Goal: Information Seeking & Learning: Check status

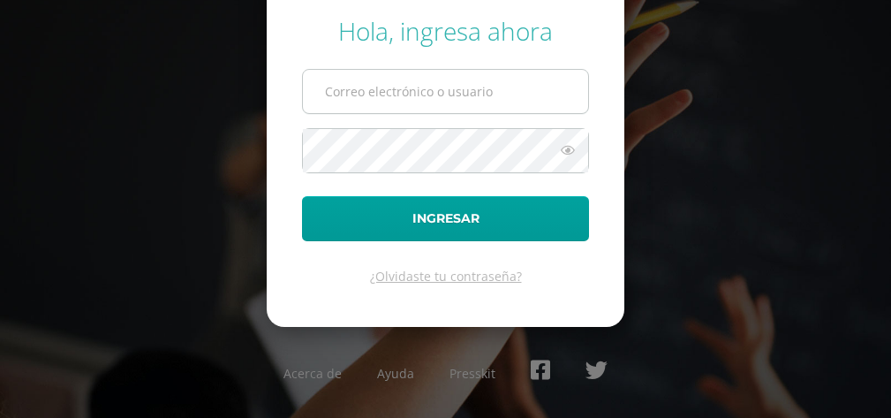
type input "[EMAIL_ADDRESS][DOMAIN_NAME]"
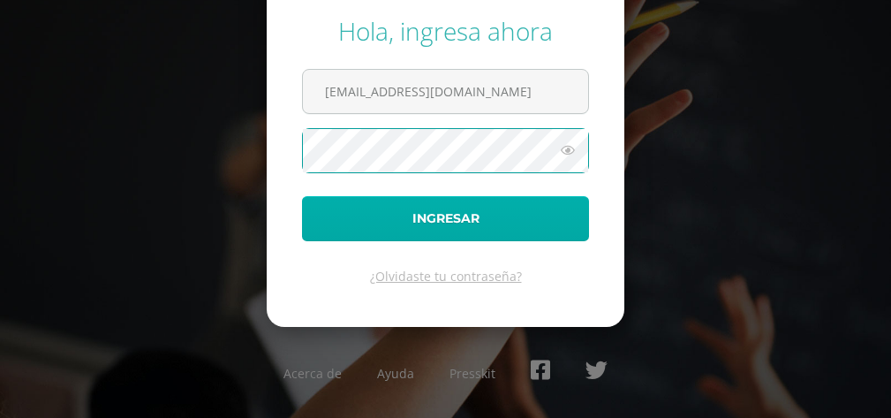
click at [235, 211] on div "Hola, ingresa ahora [EMAIL_ADDRESS][DOMAIN_NAME] Ingresar ¿Olvidaste tu contras…" at bounding box center [445, 212] width 891 height 424
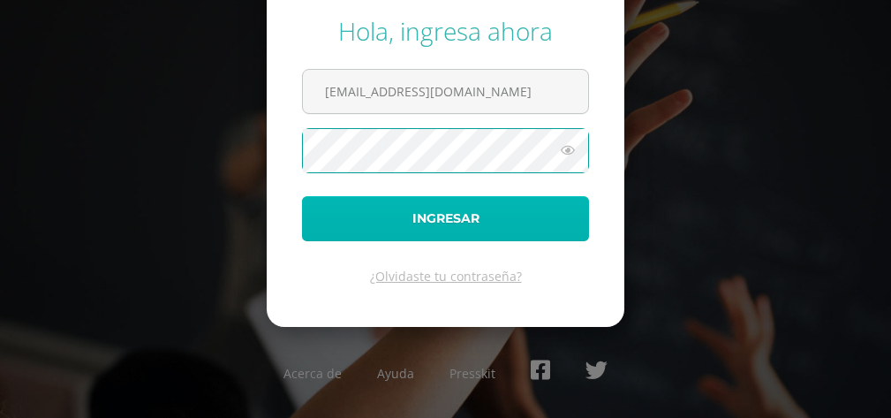
click at [329, 208] on button "Ingresar" at bounding box center [445, 218] width 287 height 45
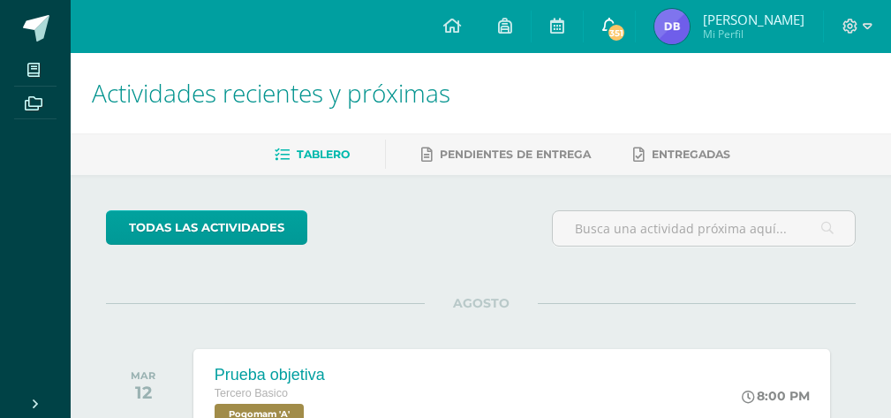
click at [622, 24] on span "351" at bounding box center [616, 32] width 19 height 19
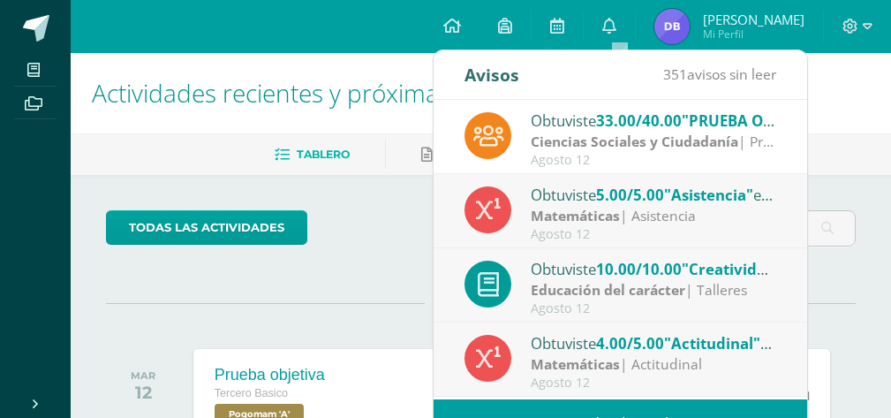
click at [871, 158] on ul "Tablero Pendientes de entrega Entregadas" at bounding box center [502, 153] width 820 height 29
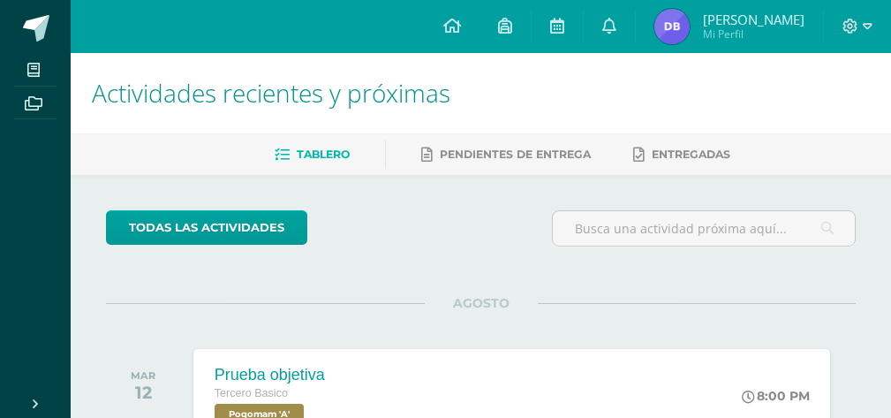
click at [686, 25] on img at bounding box center [671, 26] width 35 height 35
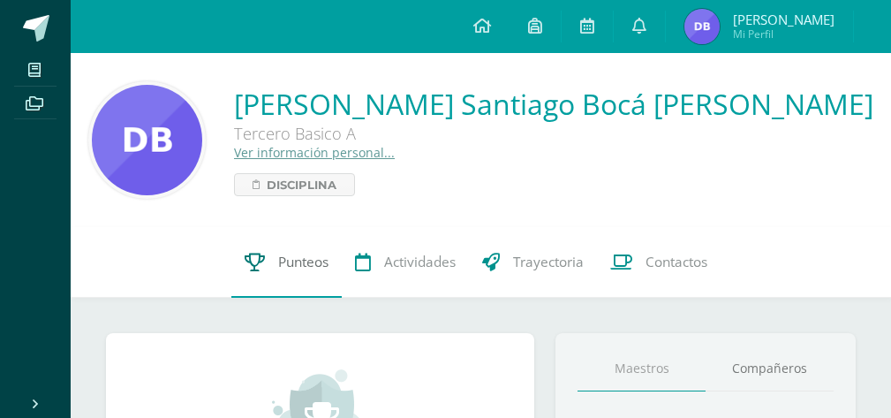
click at [283, 259] on span "Punteos" at bounding box center [303, 261] width 50 height 19
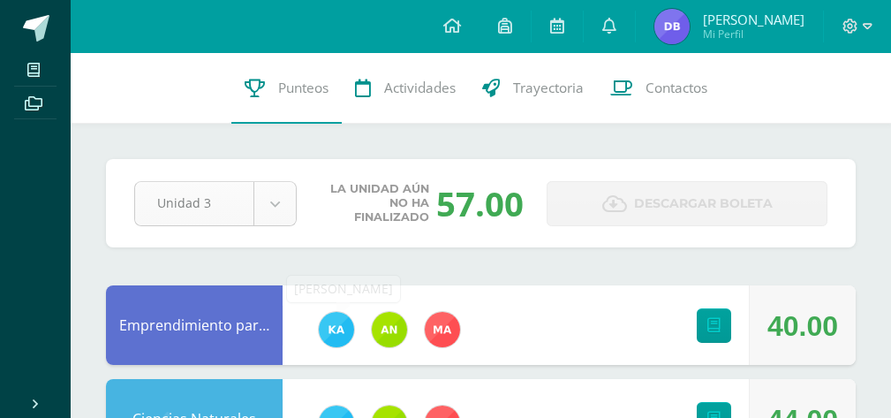
select select "Unidad 4"
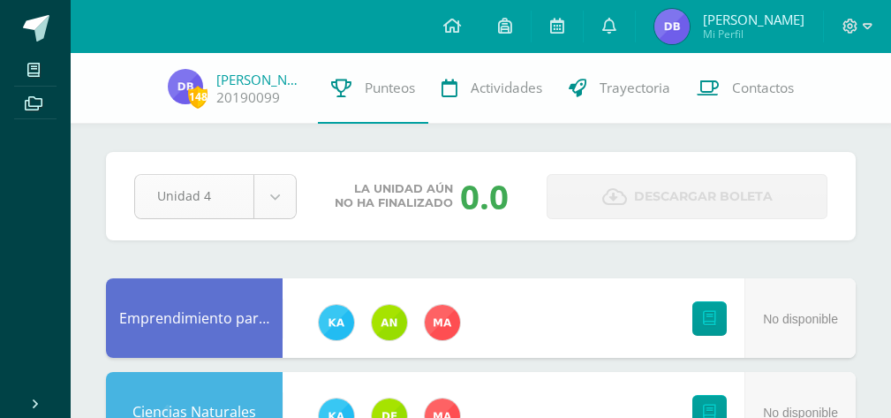
select select "Unidad 3"
click at [864, 34] on span at bounding box center [857, 26] width 30 height 19
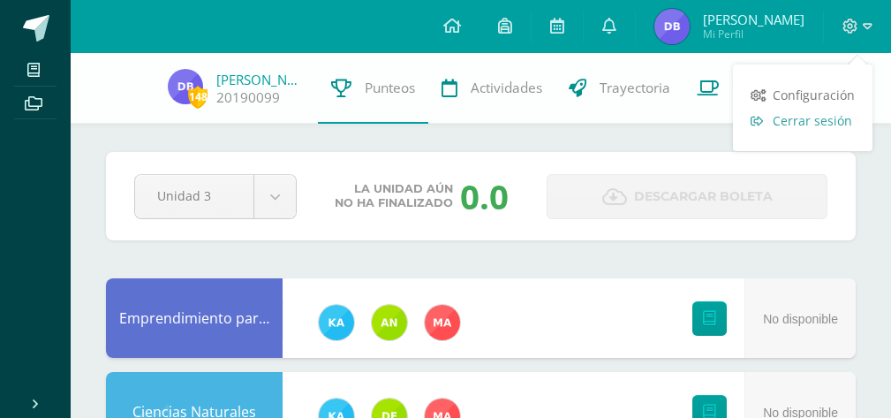
click at [806, 121] on span "Cerrar sesión" at bounding box center [812, 120] width 79 height 17
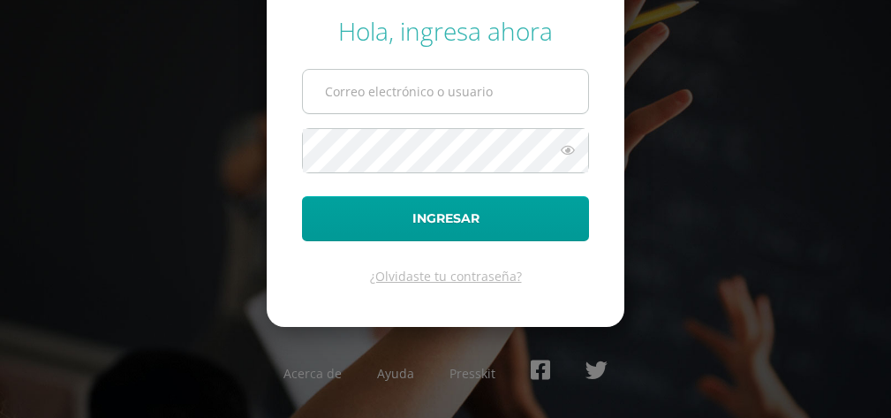
type input "[EMAIL_ADDRESS][DOMAIN_NAME]"
click at [501, 94] on input "[EMAIL_ADDRESS][DOMAIN_NAME]" at bounding box center [445, 91] width 285 height 43
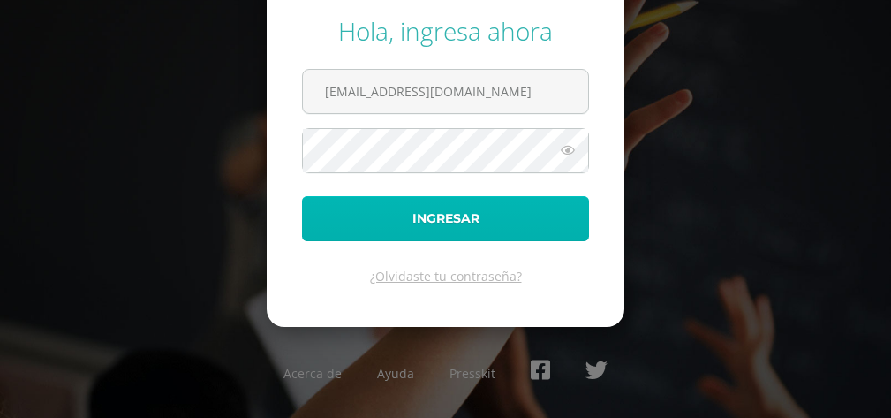
click at [526, 206] on button "Ingresar" at bounding box center [445, 218] width 287 height 45
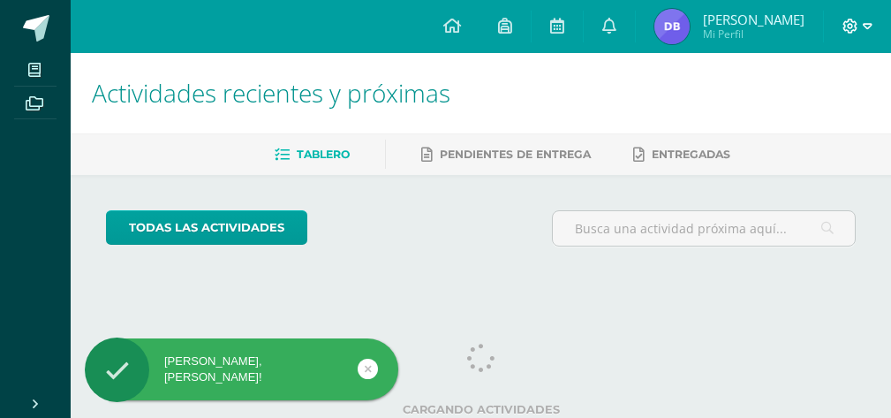
click at [856, 20] on icon at bounding box center [850, 27] width 16 height 16
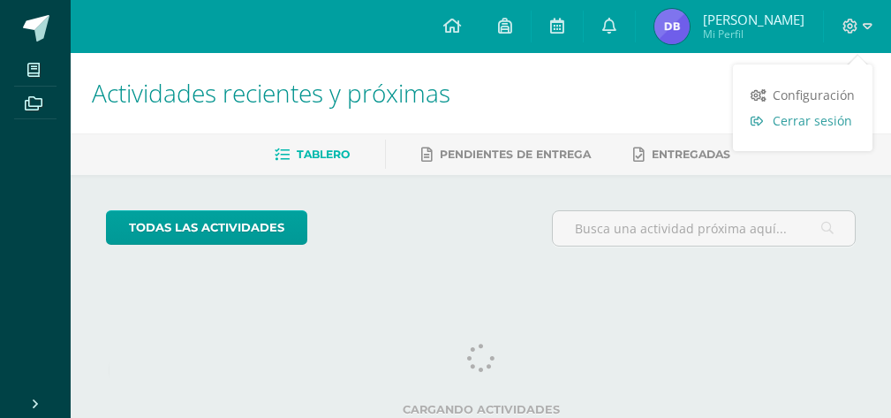
click at [803, 124] on span "Cerrar sesión" at bounding box center [812, 120] width 79 height 17
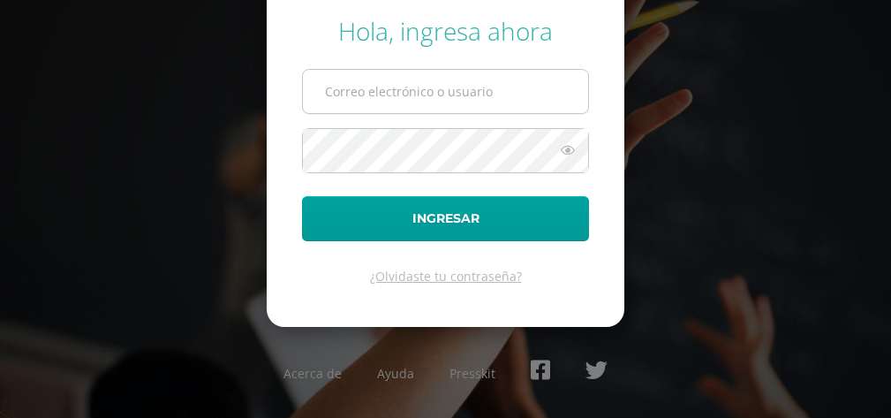
type input "[EMAIL_ADDRESS][DOMAIN_NAME]"
click at [529, 80] on input "[EMAIL_ADDRESS][DOMAIN_NAME]" at bounding box center [445, 91] width 285 height 43
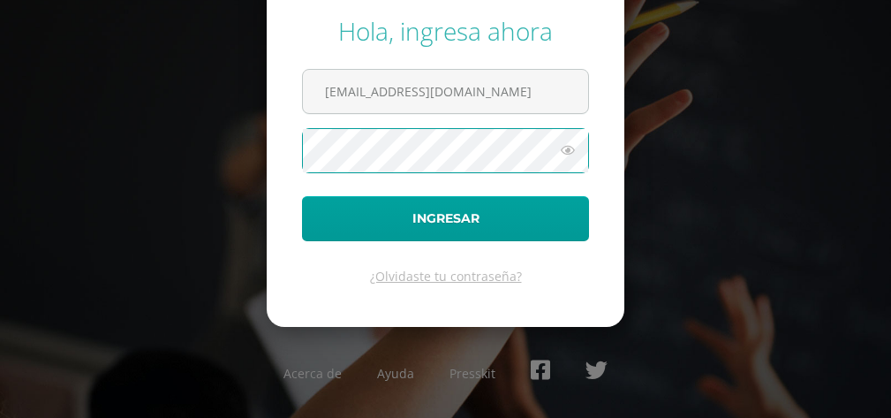
click at [569, 155] on icon at bounding box center [567, 149] width 23 height 21
